Goal: Transaction & Acquisition: Purchase product/service

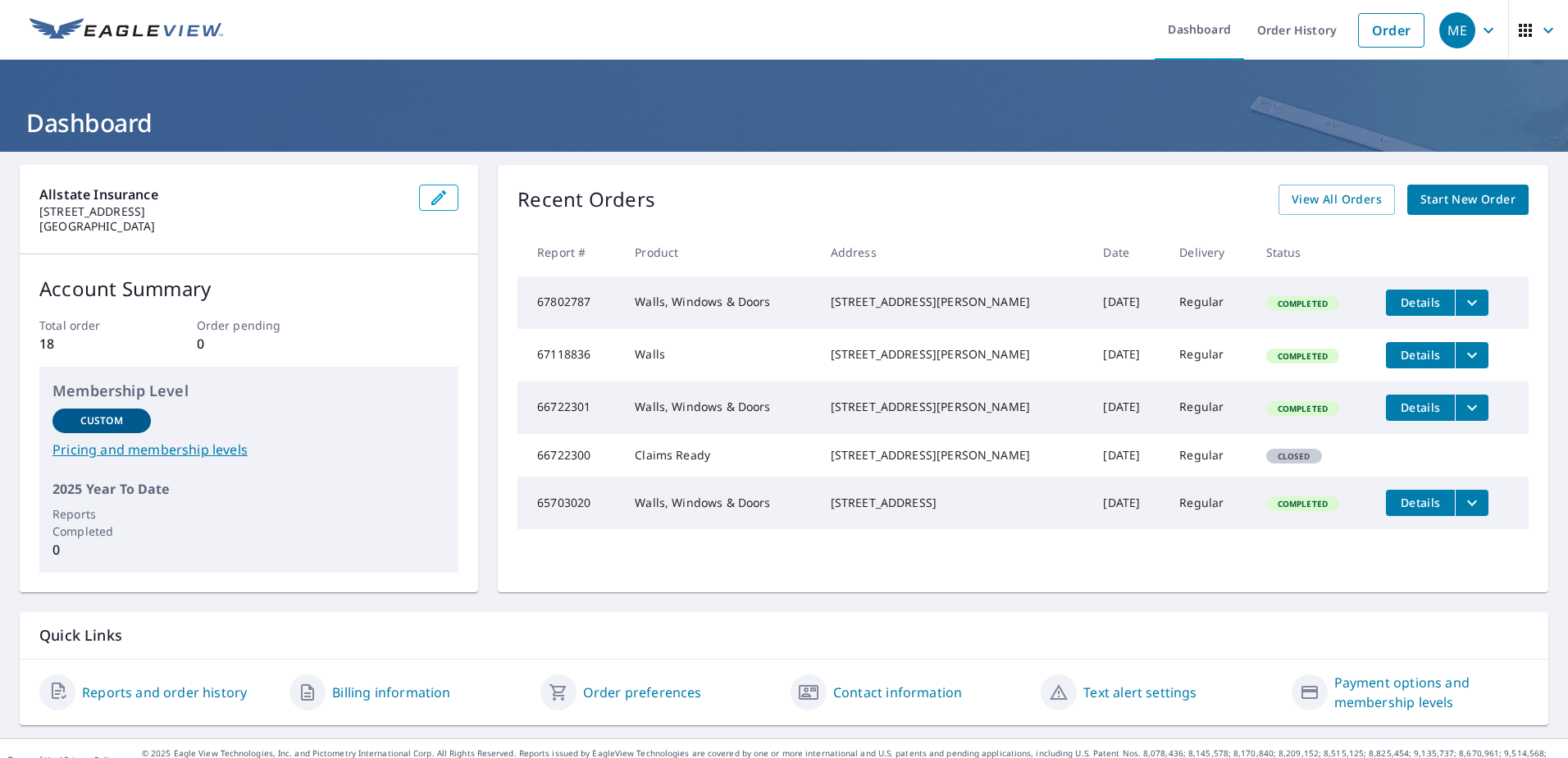
click at [1434, 197] on span "Start New Order" at bounding box center [1467, 200] width 95 height 20
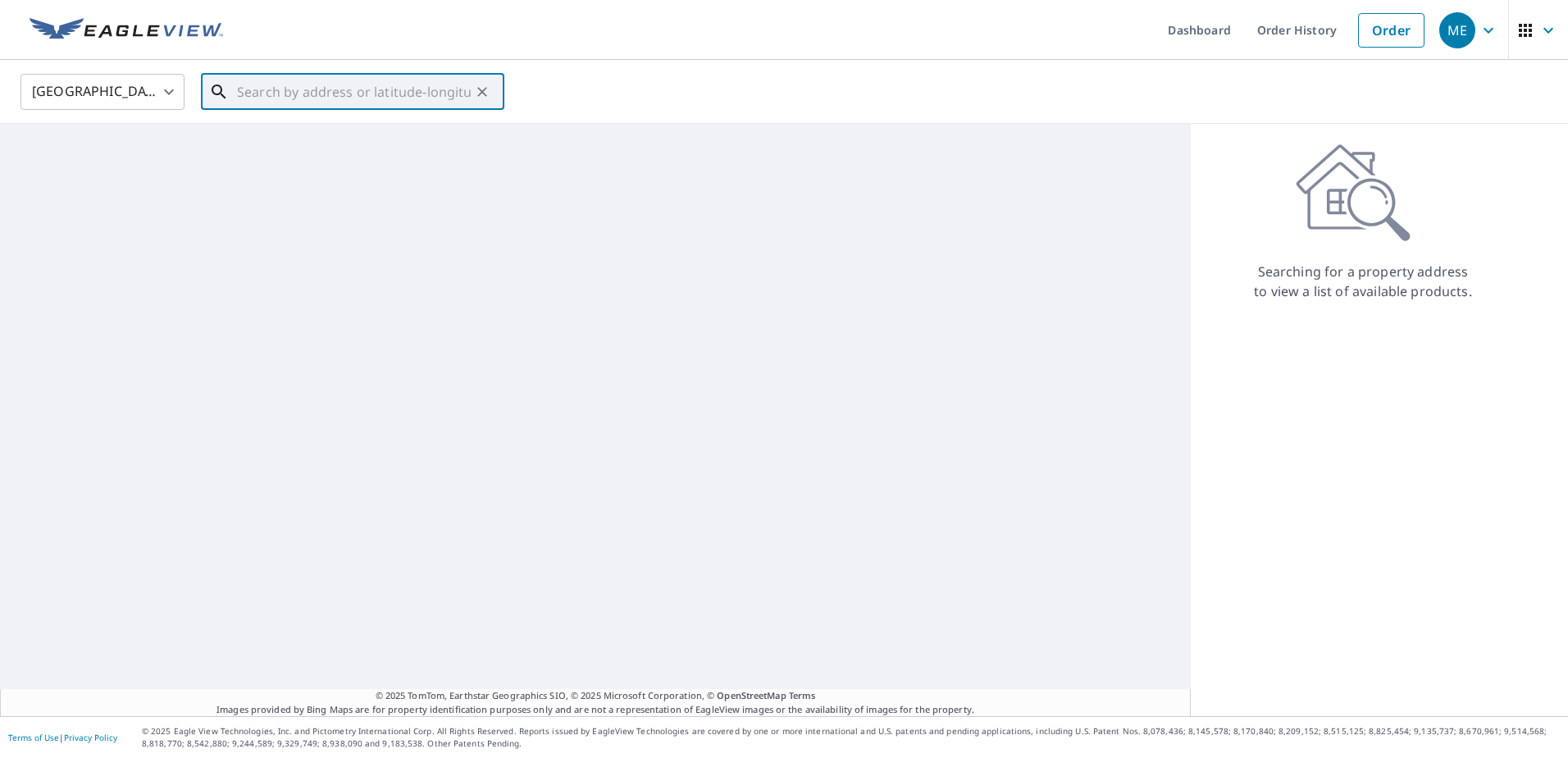
click at [315, 87] on input "text" at bounding box center [353, 92] width 233 height 46
paste input "[STREET_ADDRESS]"
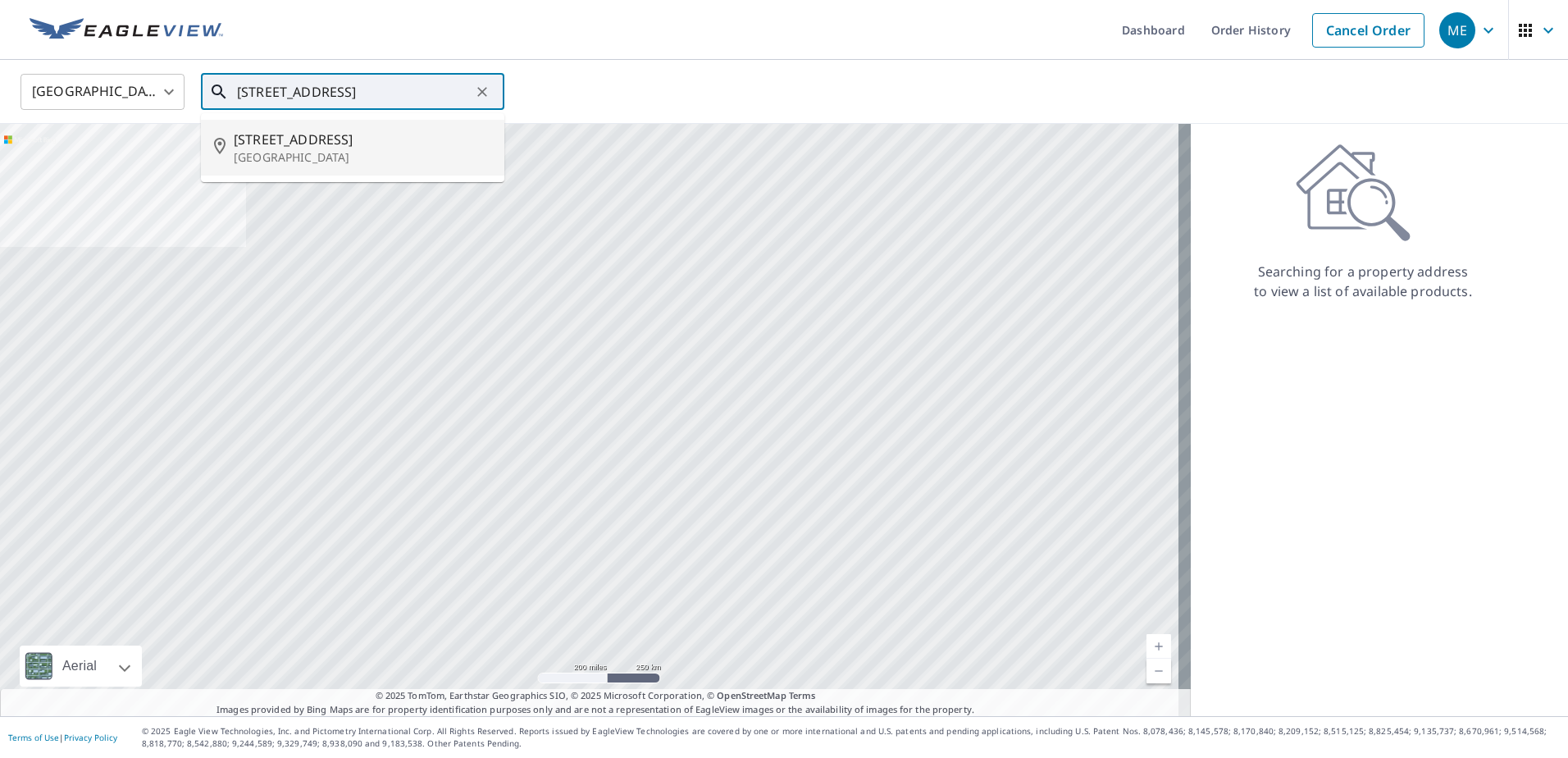
click at [315, 147] on span "[STREET_ADDRESS]" at bounding box center [362, 139] width 257 height 19
type input "[STREET_ADDRESS]"
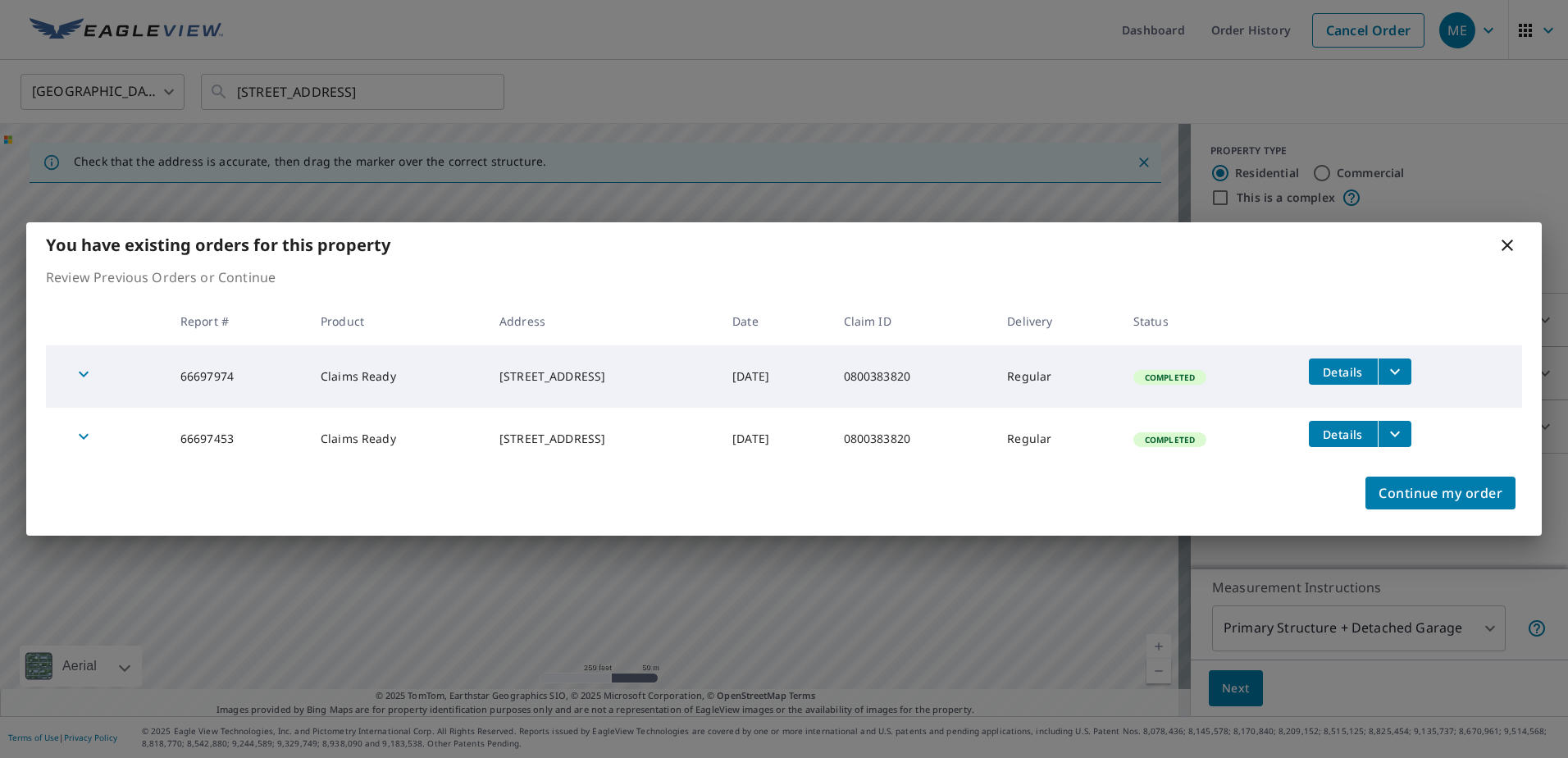
click at [72, 444] on div "button" at bounding box center [83, 438] width 36 height 36
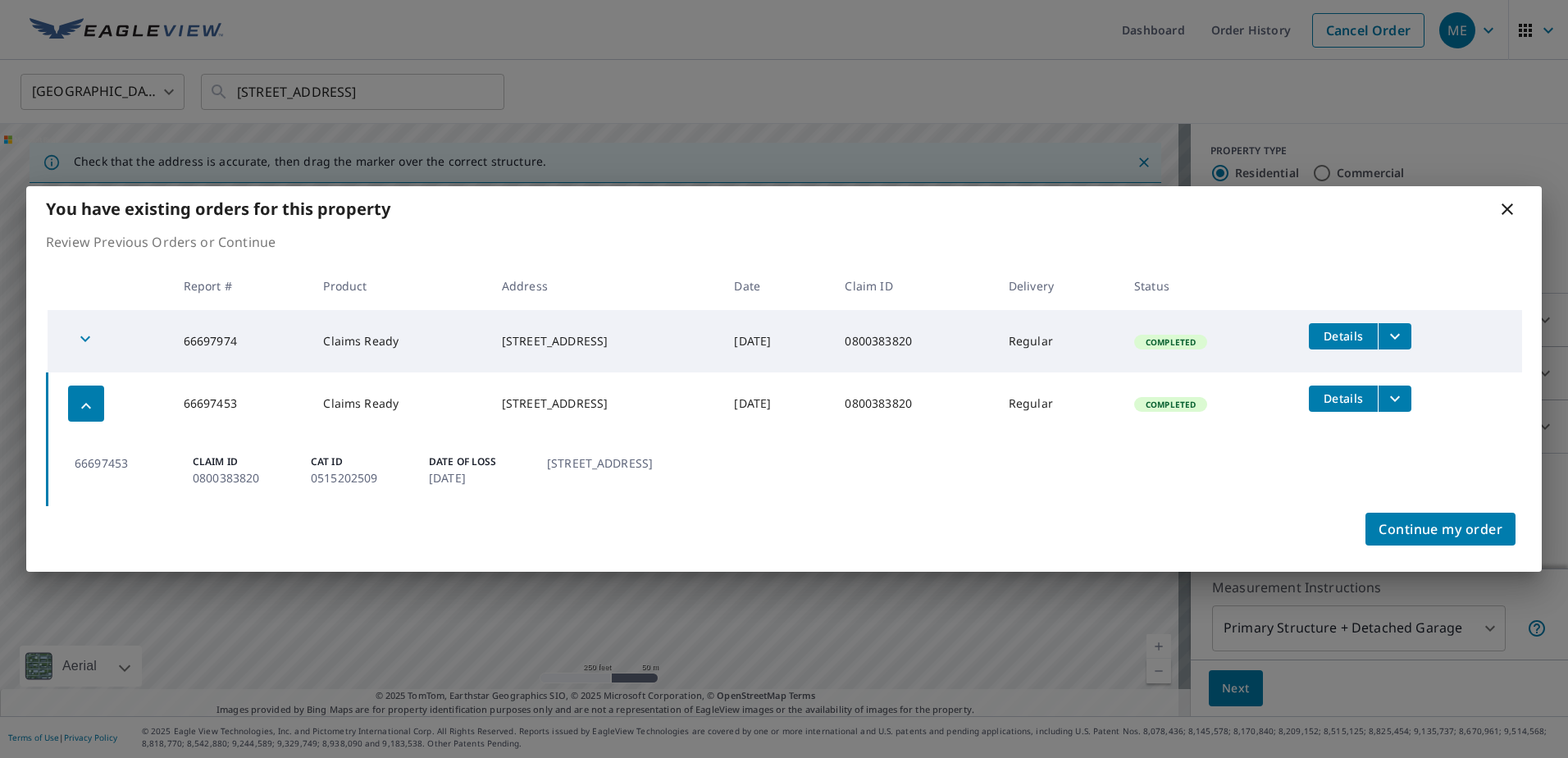
click at [75, 348] on icon "button" at bounding box center [84, 338] width 19 height 19
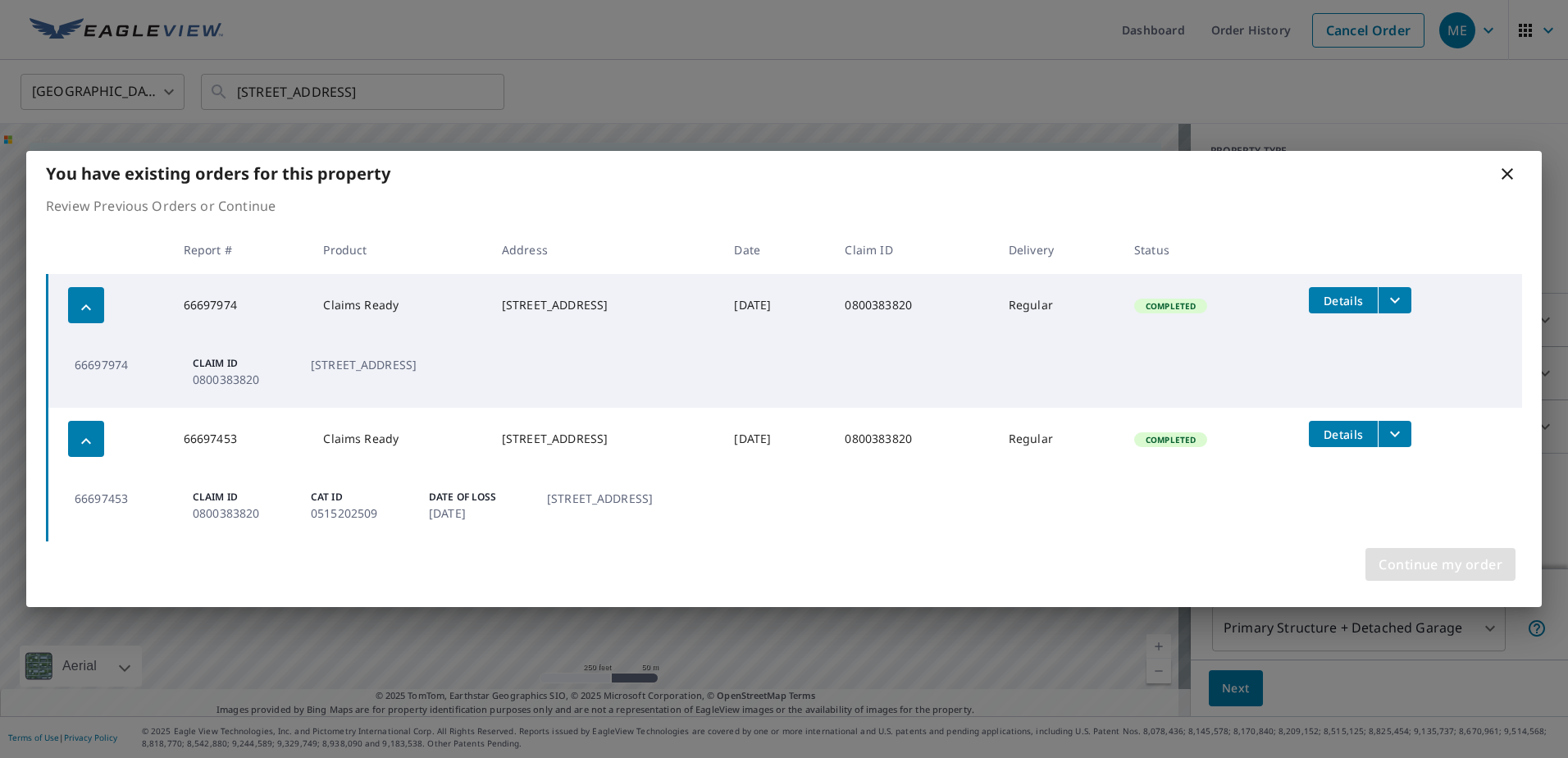
click at [1462, 555] on span "Continue my order" at bounding box center [1440, 564] width 124 height 23
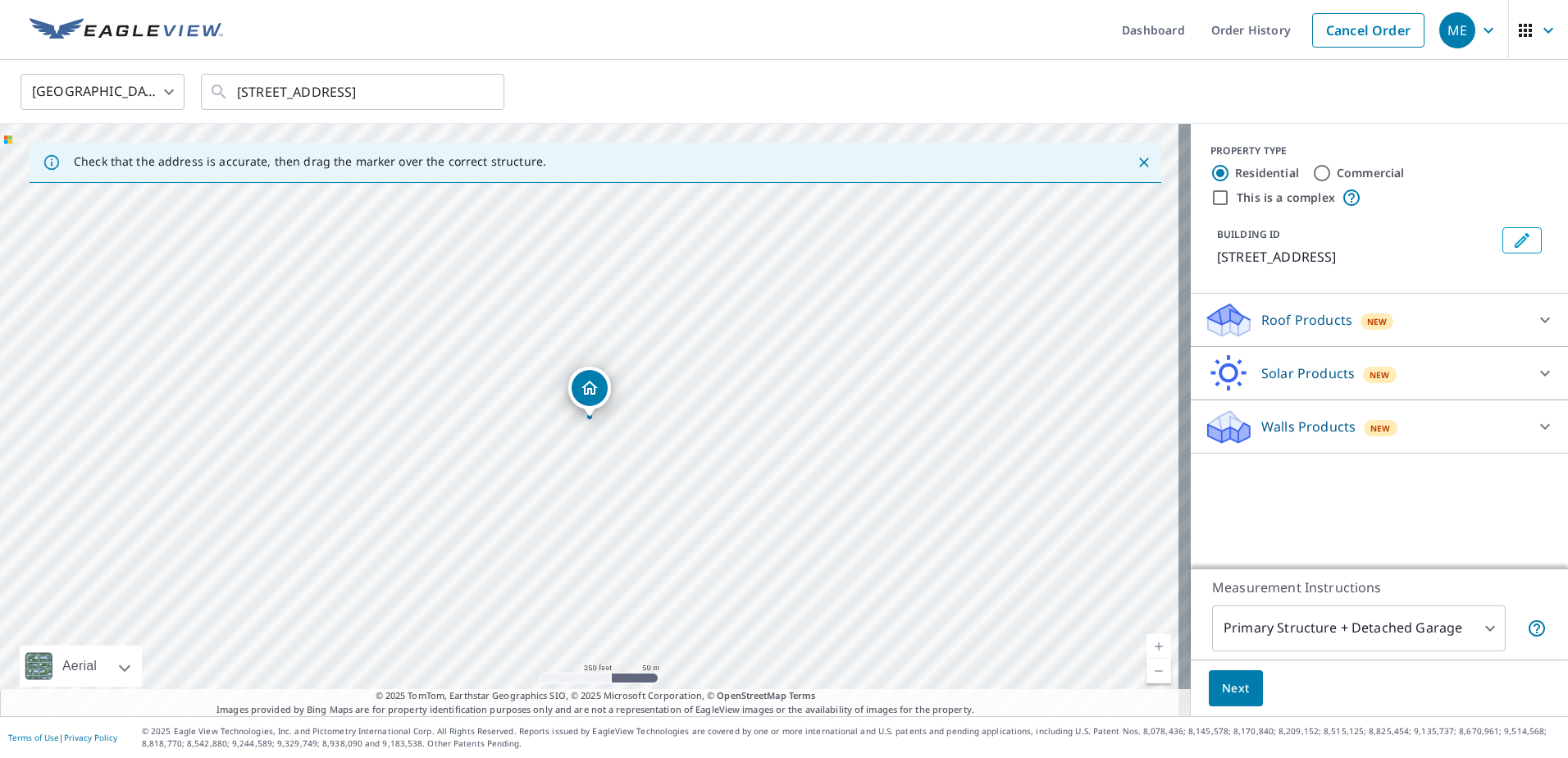
click at [1540, 427] on icon at bounding box center [1544, 427] width 10 height 5
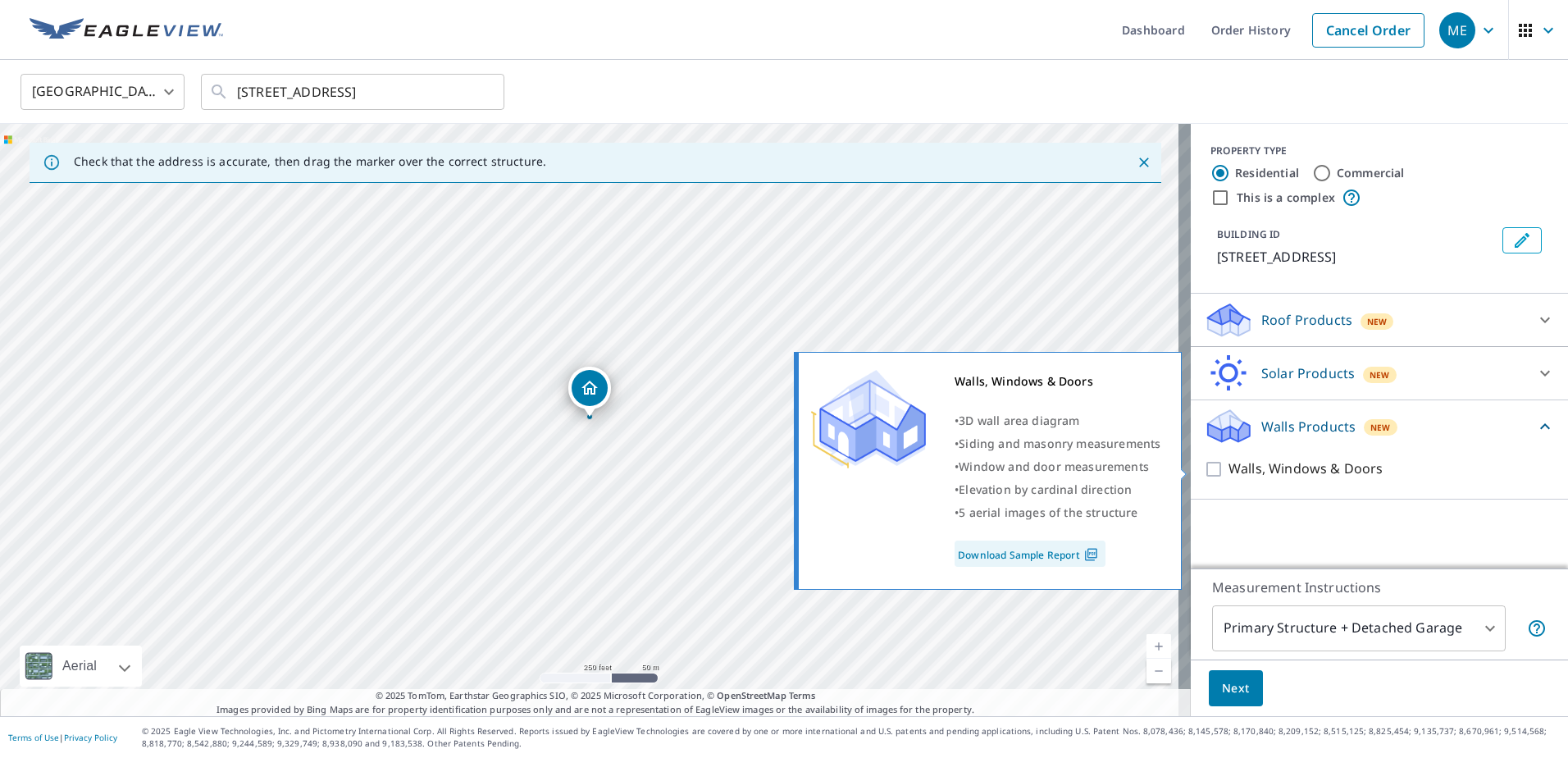
click at [1204, 476] on input "Walls, Windows & Doors" at bounding box center [1216, 469] width 25 height 19
checkbox input "true"
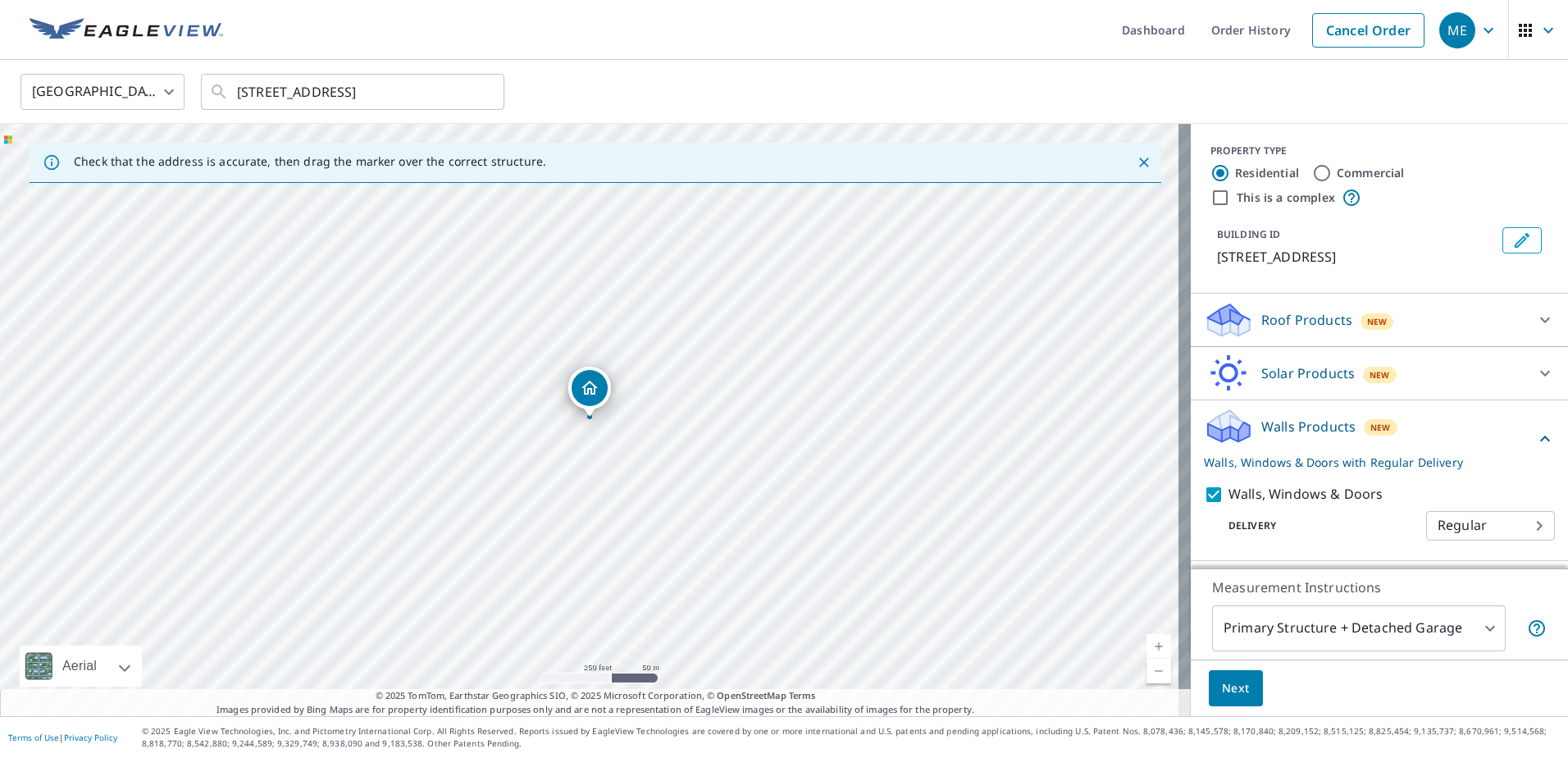
click at [1529, 517] on body "ME ME Dashboard Order History Cancel Order ME [GEOGRAPHIC_DATA] [GEOGRAPHIC_DAT…" at bounding box center [784, 379] width 1568 height 758
click at [1529, 517] on ul "Regular" at bounding box center [1477, 524] width 129 height 43
click at [1333, 522] on div at bounding box center [784, 379] width 1568 height 758
click at [1236, 693] on span "Next" at bounding box center [1236, 688] width 27 height 20
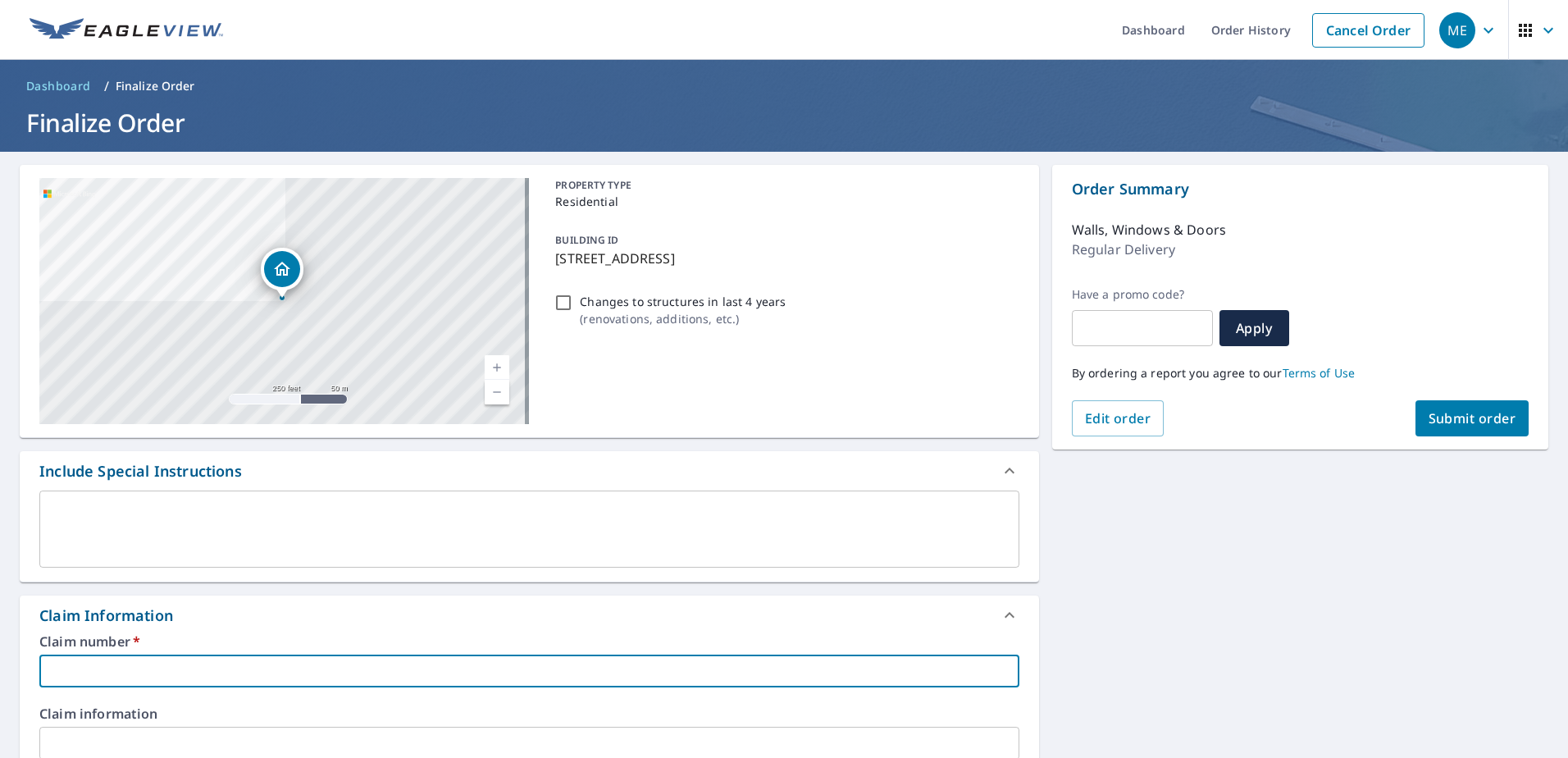
click at [252, 674] on input "text" at bounding box center [529, 671] width 979 height 33
paste input "0800383820"
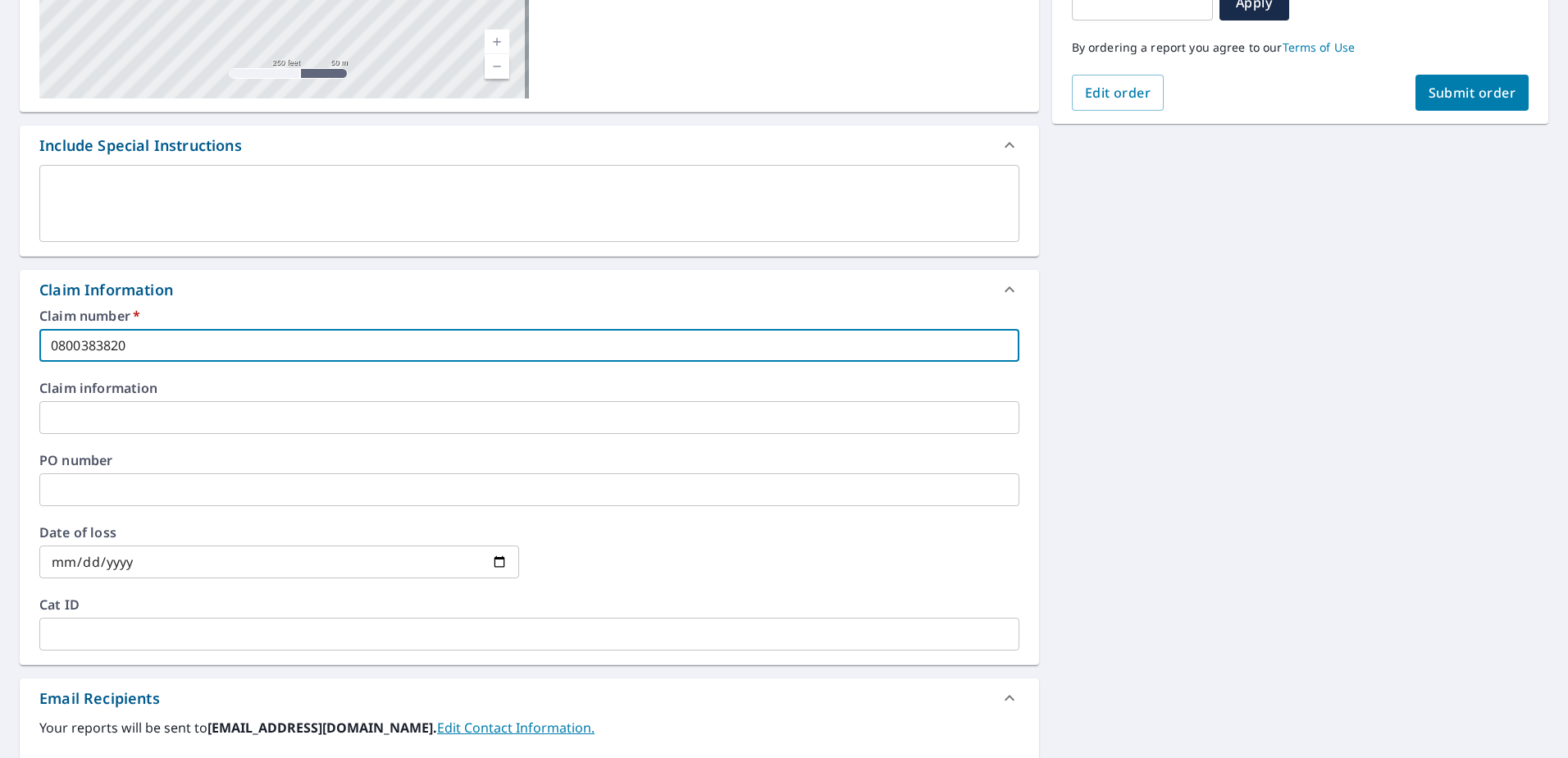
scroll to position [164, 0]
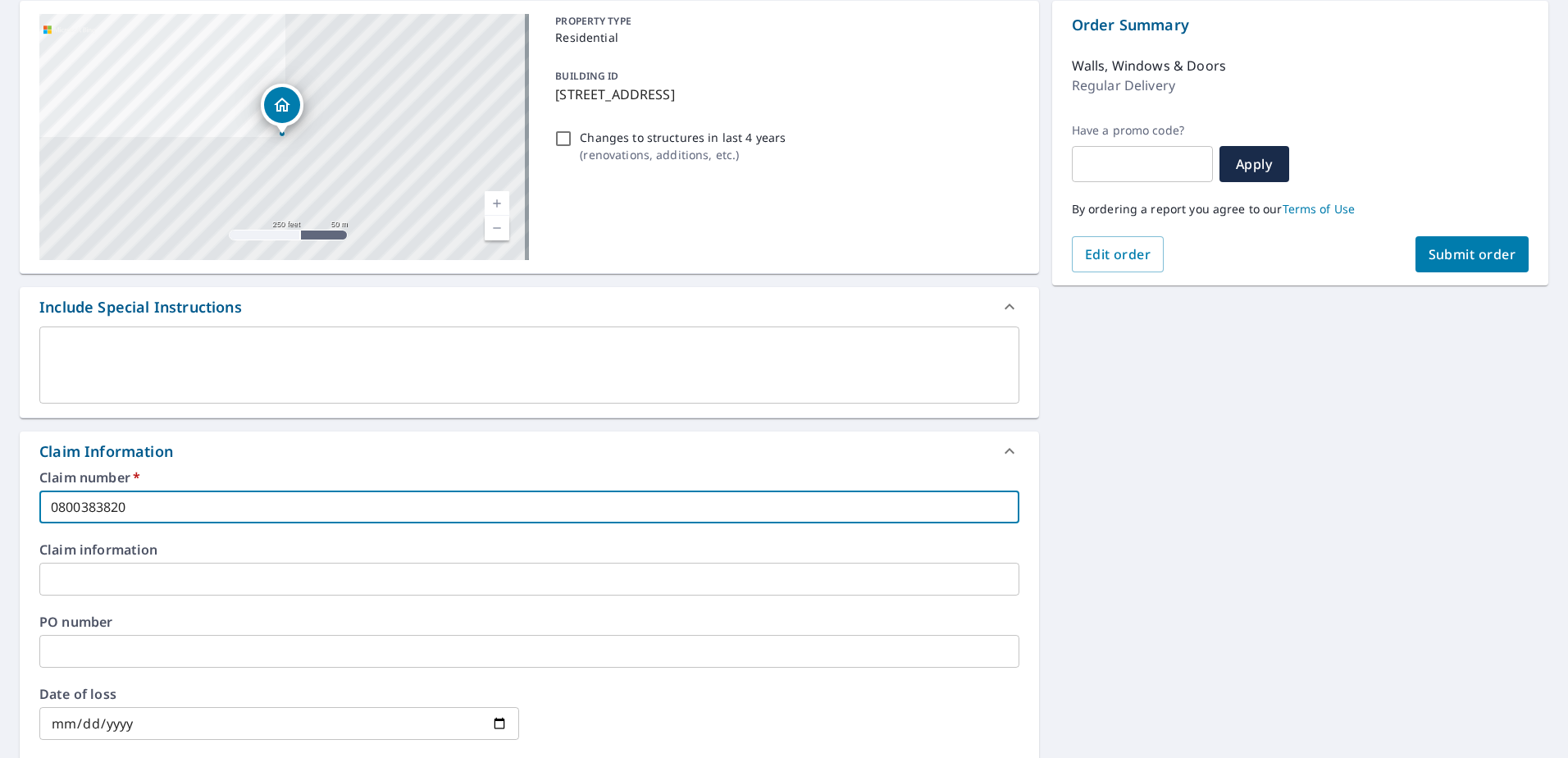
type input "0800383820"
click at [1433, 241] on button "Submit order" at bounding box center [1472, 254] width 114 height 36
